Goal: Navigation & Orientation: Find specific page/section

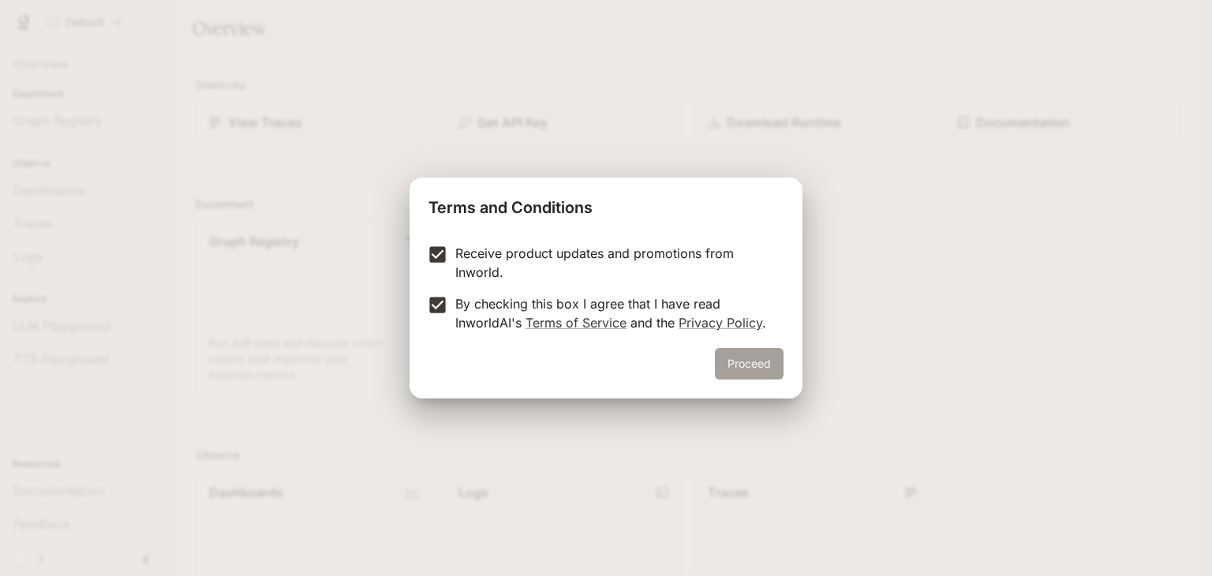
click at [732, 354] on button "Proceed" at bounding box center [749, 364] width 69 height 32
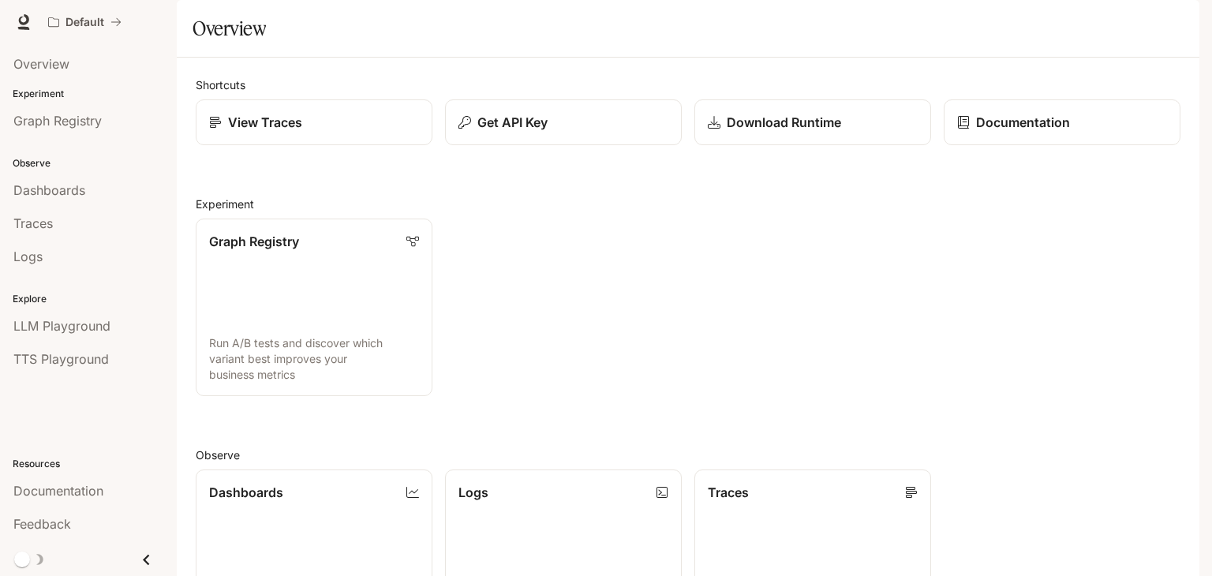
scroll to position [158, 0]
click at [41, 196] on span "Dashboards" at bounding box center [49, 190] width 72 height 19
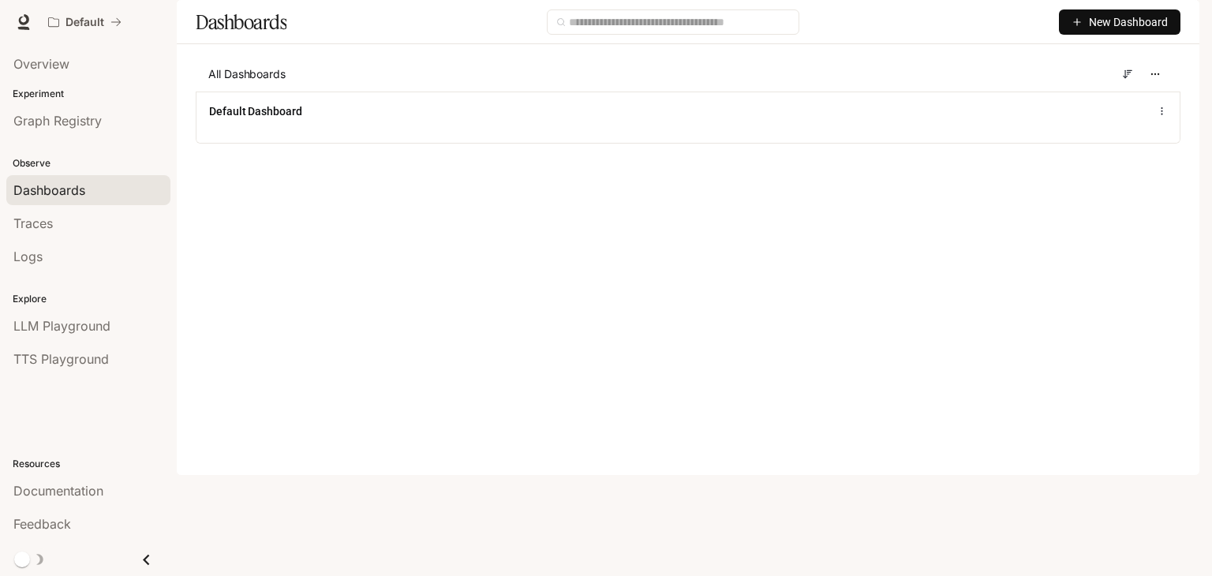
click at [75, 168] on p "Observe" at bounding box center [88, 163] width 177 height 14
click at [73, 316] on span "LLM Playground" at bounding box center [61, 325] width 97 height 19
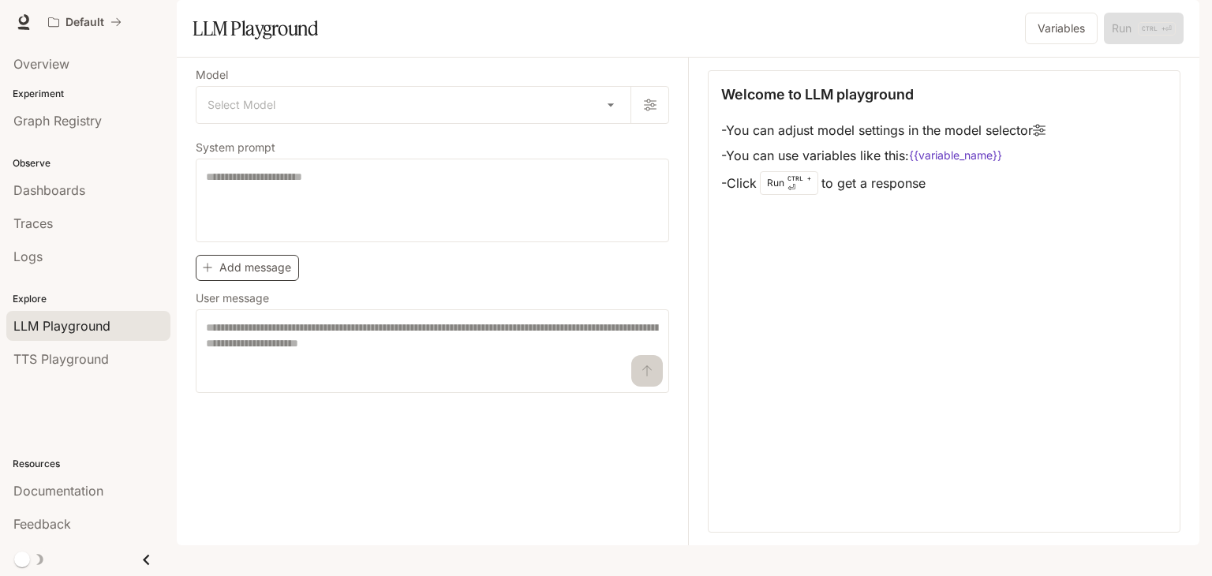
click at [215, 281] on button "Add message" at bounding box center [247, 268] width 103 height 26
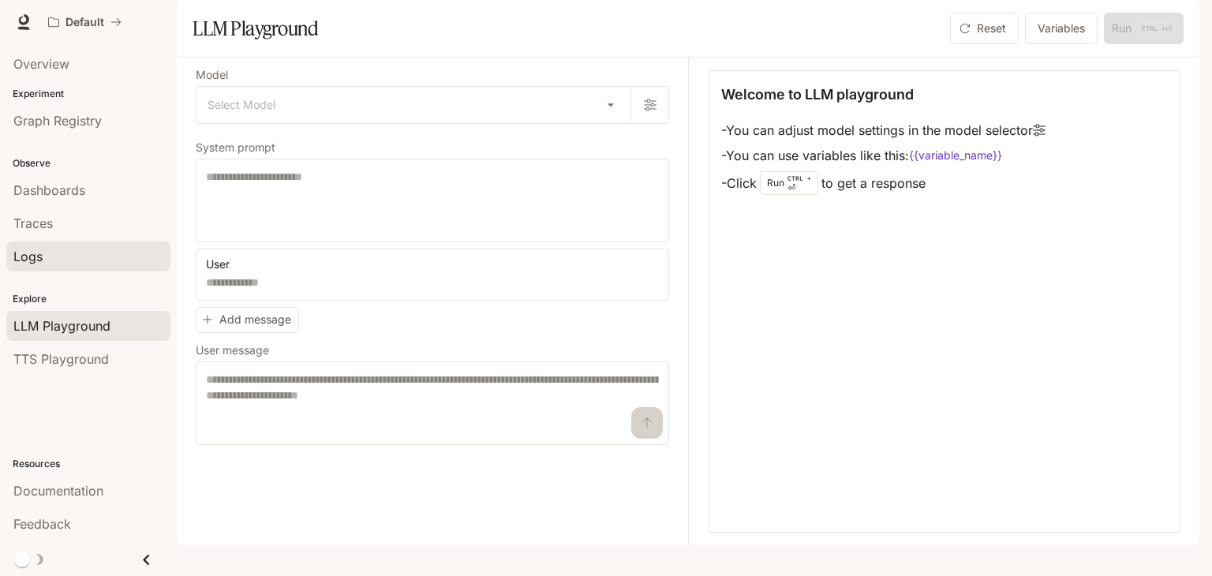
click at [98, 265] on link "Logs" at bounding box center [88, 256] width 164 height 30
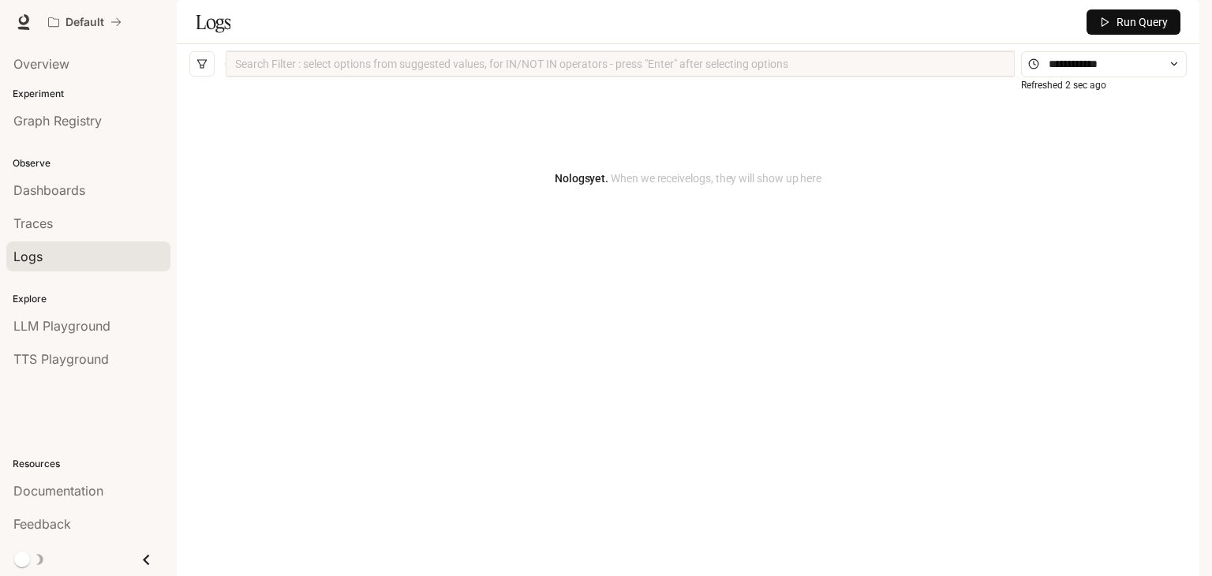
click at [1095, 35] on button "Run Query" at bounding box center [1134, 21] width 94 height 25
click at [1112, 35] on button "Run Query" at bounding box center [1134, 21] width 94 height 25
click at [84, 98] on p "Experiment" at bounding box center [88, 94] width 177 height 14
click at [84, 84] on div "Experiment Graph Registry" at bounding box center [88, 112] width 177 height 57
